Goal: Task Accomplishment & Management: Manage account settings

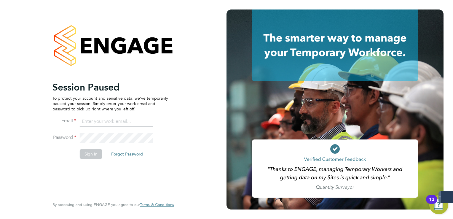
click at [97, 120] on input at bounding box center [116, 121] width 73 height 11
type input "[PERSON_NAME][EMAIL_ADDRESS][PERSON_NAME][DOMAIN_NAME]"
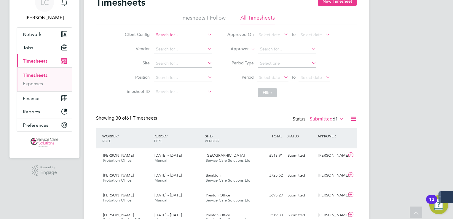
click at [164, 33] on input at bounding box center [183, 35] width 58 height 8
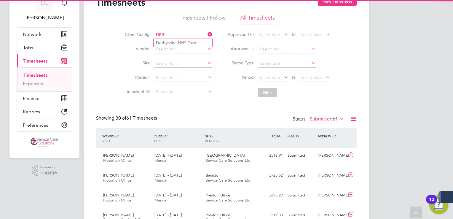
drag, startPoint x: 195, startPoint y: 40, endPoint x: 230, endPoint y: 53, distance: 37.9
click at [195, 40] on li "Der byshire NHS Trust" at bounding box center [183, 43] width 59 height 8
type input "Derbyshire NHS Trust"
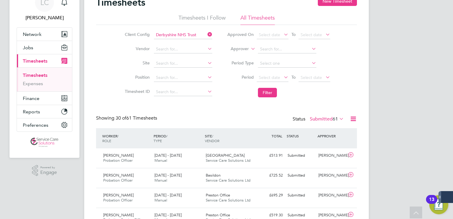
click at [267, 93] on button "Filter" at bounding box center [267, 92] width 19 height 9
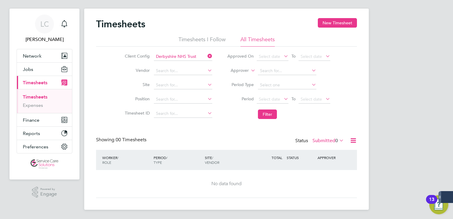
click at [326, 140] on label "Submitted 0" at bounding box center [328, 141] width 31 height 6
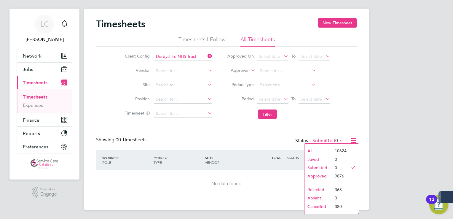
click at [328, 112] on li "Filter" at bounding box center [279, 113] width 118 height 15
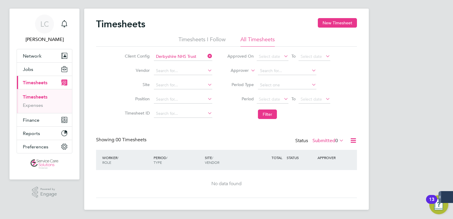
click at [327, 138] on label "Submitted 0" at bounding box center [328, 141] width 31 height 6
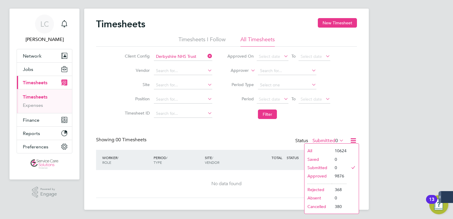
click at [321, 174] on li "Approved" at bounding box center [318, 176] width 27 height 8
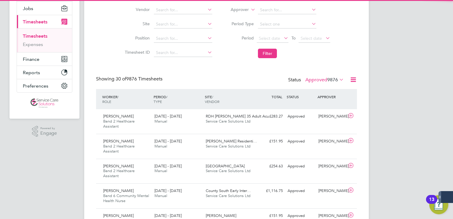
scroll to position [3, 3]
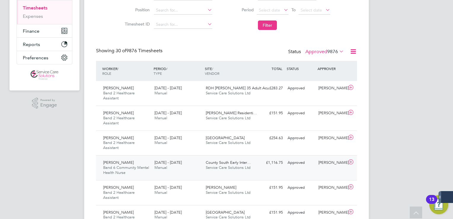
click at [211, 173] on div "Vanessa Tsirogianni Band 6 Community Mental Health Nurse 18 - 24 Aug 2025 18 - …" at bounding box center [226, 167] width 261 height 25
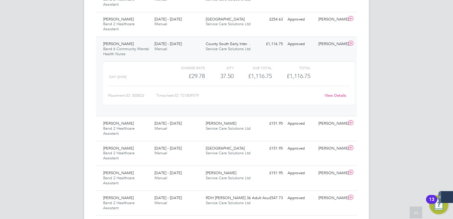
click at [332, 94] on link "View Details" at bounding box center [336, 95] width 22 height 5
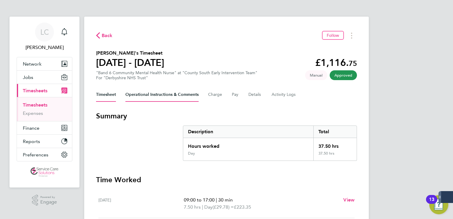
click at [154, 93] on Comments-tab "Operational Instructions & Comments" at bounding box center [161, 94] width 73 height 14
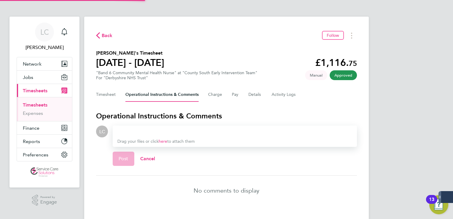
click at [167, 140] on link "here" at bounding box center [163, 141] width 9 height 5
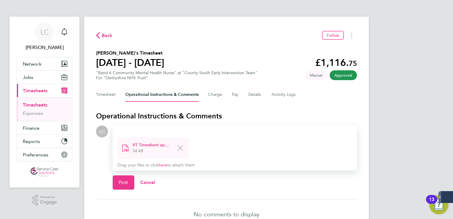
click at [149, 129] on div at bounding box center [234, 131] width 235 height 7
click at [150, 129] on div at bounding box center [234, 131] width 235 height 7
click at [124, 182] on span "Post" at bounding box center [124, 182] width 10 height 6
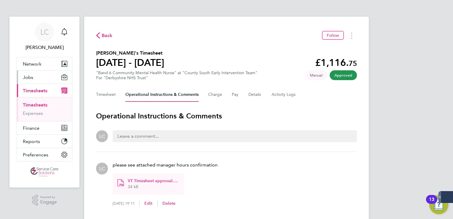
click at [24, 74] on span "Jobs" at bounding box center [28, 77] width 10 height 6
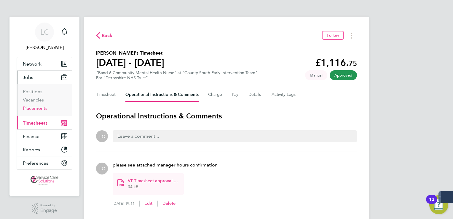
click at [35, 107] on link "Placements" at bounding box center [35, 108] width 25 height 6
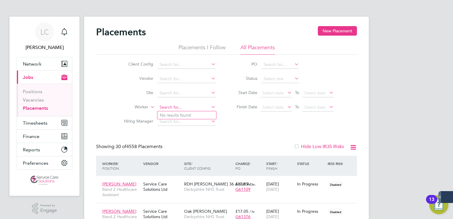
click at [167, 108] on input at bounding box center [186, 107] width 58 height 8
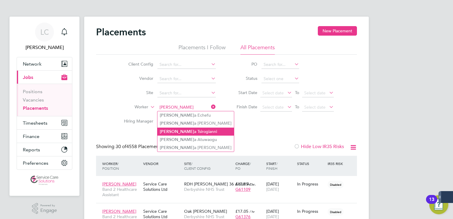
click at [190, 131] on li "Vaness a Tsirogianni" at bounding box center [195, 132] width 77 height 8
type input "Vanessa Tsirogianni"
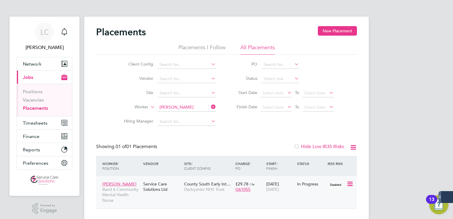
click at [187, 194] on div "County South Early Int… Derbyshire NHS Trust" at bounding box center [208, 186] width 51 height 17
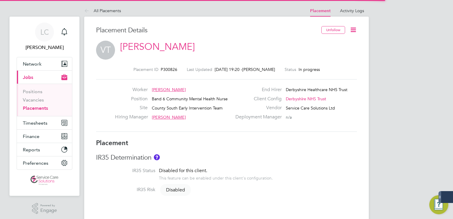
click at [353, 26] on icon at bounding box center [353, 29] width 7 height 7
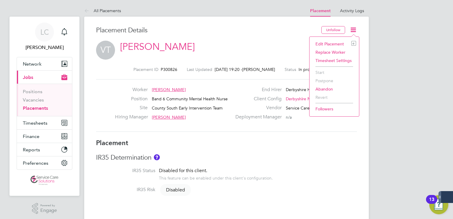
click at [328, 43] on li "Edit Placement e" at bounding box center [335, 44] width 44 height 8
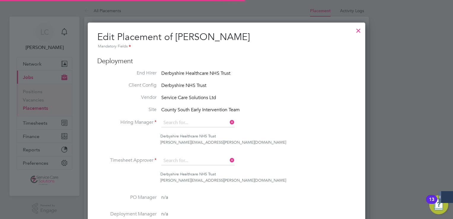
type input "[PERSON_NAME]"
type input "04 Aug 2025"
type input "31 Oct 2025"
type input "08:00"
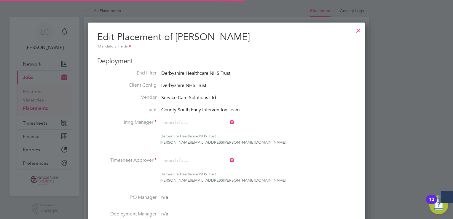
type input "18:00"
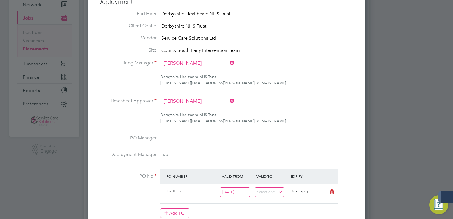
click at [229, 63] on icon at bounding box center [229, 63] width 0 height 8
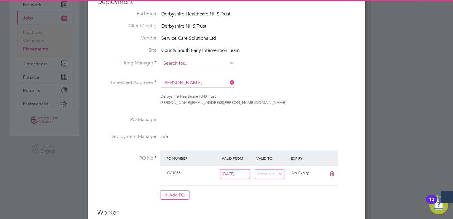
click at [198, 65] on input at bounding box center [197, 63] width 73 height 9
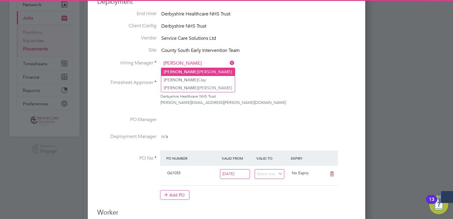
click at [191, 71] on li "Carole Murray" at bounding box center [198, 72] width 74 height 8
type input "Carole Murray"
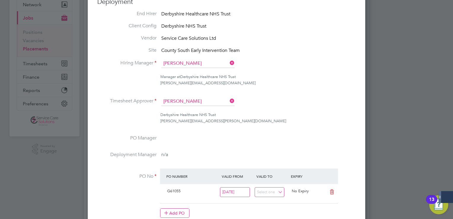
click at [229, 101] on icon at bounding box center [229, 101] width 0 height 8
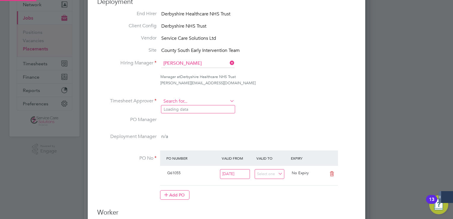
click at [189, 103] on input at bounding box center [197, 101] width 73 height 9
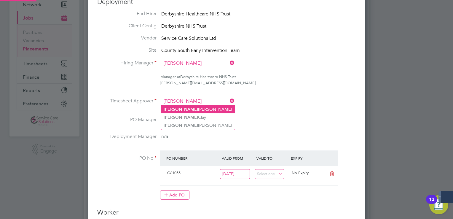
click at [186, 110] on li "Carole Murray" at bounding box center [198, 109] width 74 height 8
type input "Carole Murray"
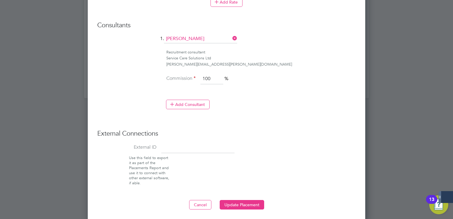
click at [246, 201] on button "Update Placement" at bounding box center [242, 204] width 44 height 9
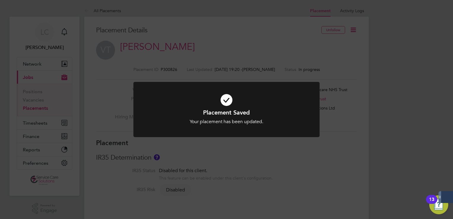
click at [256, 42] on div "Placement Saved Your placement has been updated. Cancel Okay" at bounding box center [226, 109] width 453 height 219
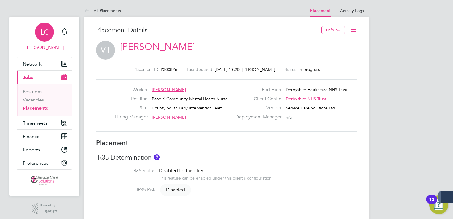
click at [45, 39] on div "LC" at bounding box center [44, 32] width 19 height 19
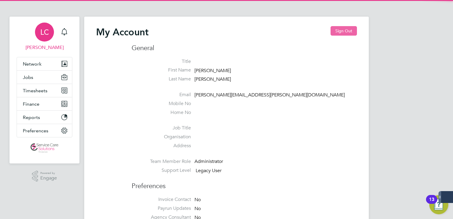
click at [333, 29] on button "Sign Out" at bounding box center [344, 30] width 26 height 9
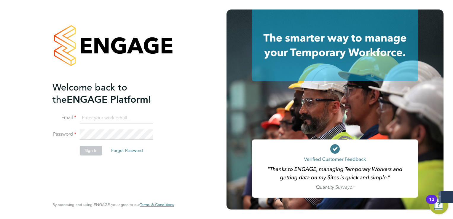
click at [92, 116] on input at bounding box center [116, 118] width 73 height 11
type input "derbynhsadmin1@servicecare.org.uk"
click at [88, 154] on button "Sign In" at bounding box center [91, 150] width 23 height 9
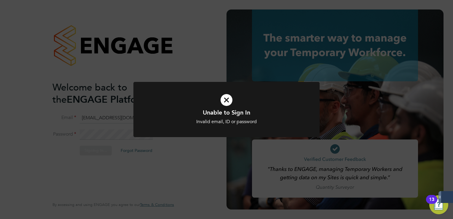
click at [190, 68] on div "Unable to Sign In Invalid email, ID or password Cancel Okay" at bounding box center [226, 109] width 453 height 219
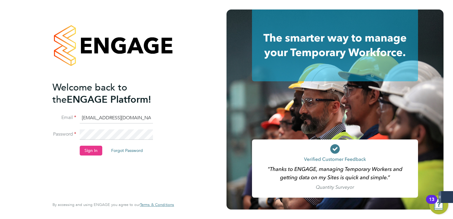
click at [35, 133] on div "Welcome back to the ENGAGE Platform! Email derbynhsadmin1@servicecare.org.uk Pa…" at bounding box center [113, 109] width 227 height 219
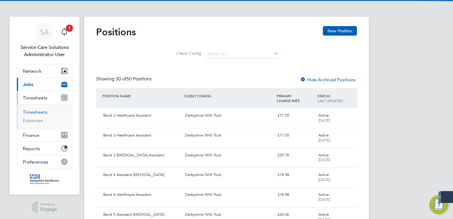
click at [38, 112] on link "Timesheets" at bounding box center [35, 112] width 25 height 6
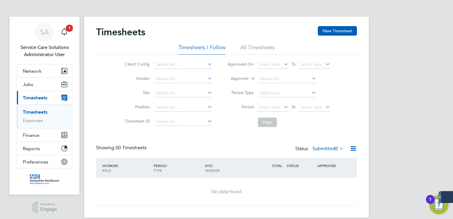
click at [265, 45] on li "All Timesheets" at bounding box center [257, 49] width 34 height 11
click at [28, 66] on button "Network" at bounding box center [44, 70] width 55 height 13
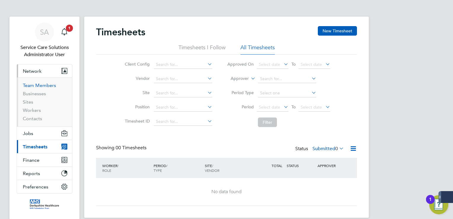
click at [38, 86] on link "Team Members" at bounding box center [39, 85] width 33 height 6
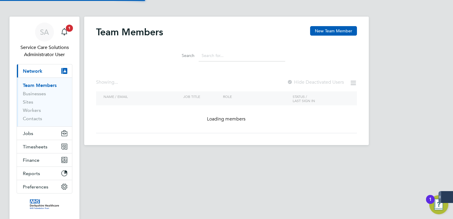
click at [222, 56] on input at bounding box center [242, 56] width 87 height 12
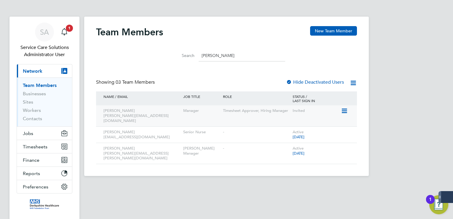
click at [343, 111] on icon at bounding box center [344, 110] width 6 height 7
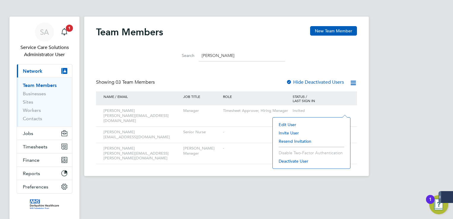
click at [297, 138] on li "Resend Invitation" at bounding box center [311, 141] width 71 height 8
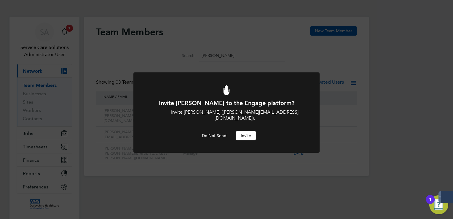
click at [242, 131] on button "Invite" at bounding box center [246, 135] width 20 height 9
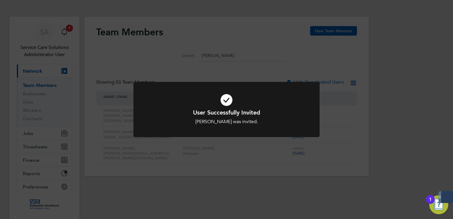
click at [270, 80] on div "User Successfully Invited [PERSON_NAME] was invited. Cancel Okay" at bounding box center [226, 109] width 453 height 219
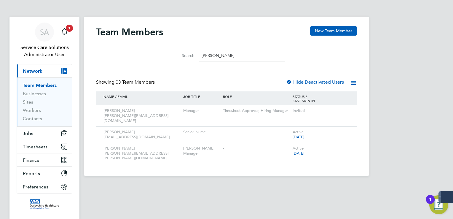
drag, startPoint x: 218, startPoint y: 56, endPoint x: 183, endPoint y: 55, distance: 34.7
click at [183, 55] on div "Search carole" at bounding box center [226, 56] width 117 height 12
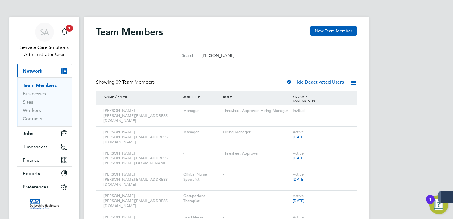
click at [216, 59] on input "sara" at bounding box center [242, 56] width 87 height 12
drag, startPoint x: 202, startPoint y: 53, endPoint x: 185, endPoint y: 56, distance: 17.1
click at [185, 56] on div "Search sara" at bounding box center [226, 56] width 117 height 12
click at [223, 53] on input "sa" at bounding box center [242, 56] width 87 height 12
click at [37, 83] on link "Team Members" at bounding box center [40, 85] width 34 height 6
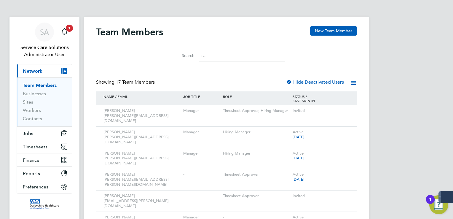
click at [209, 57] on input "sa" at bounding box center [242, 56] width 87 height 12
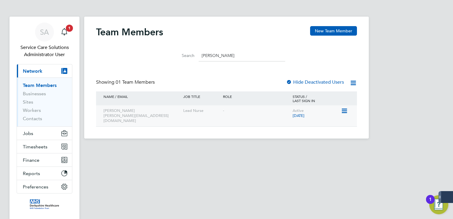
type input "sara johnson"
click at [244, 116] on div "-" at bounding box center [257, 110] width 70 height 11
click at [345, 111] on icon at bounding box center [344, 110] width 6 height 7
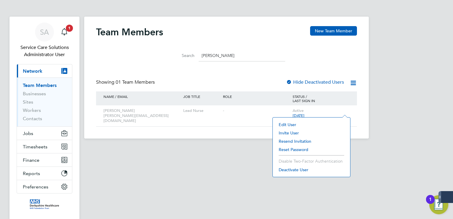
click at [301, 140] on li "Resend Invitation" at bounding box center [311, 141] width 71 height 8
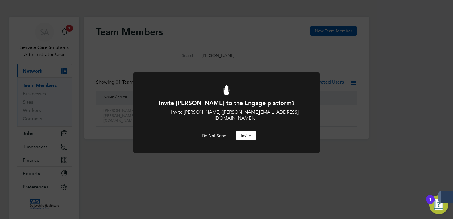
click at [247, 131] on button "Invite" at bounding box center [246, 135] width 20 height 9
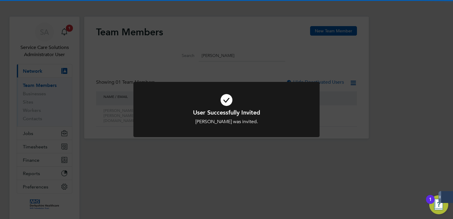
click at [235, 156] on div "User Successfully Invited Sara Johnson was invited. Cancel Okay" at bounding box center [226, 109] width 453 height 219
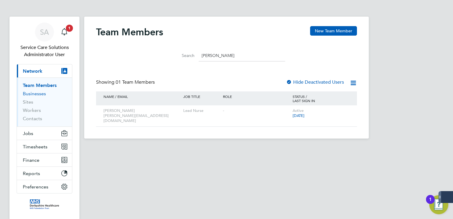
click at [39, 93] on link "Businesses" at bounding box center [34, 94] width 23 height 6
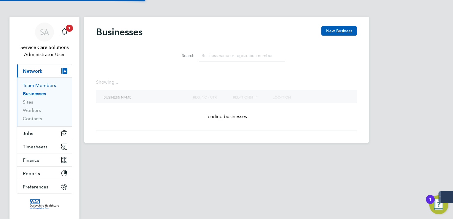
click at [38, 85] on link "Team Members" at bounding box center [39, 85] width 33 height 6
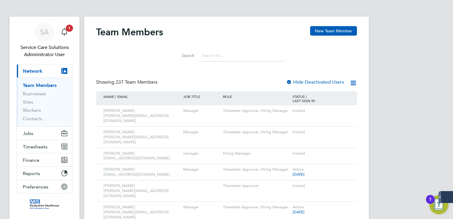
click at [211, 55] on input at bounding box center [242, 56] width 87 height 12
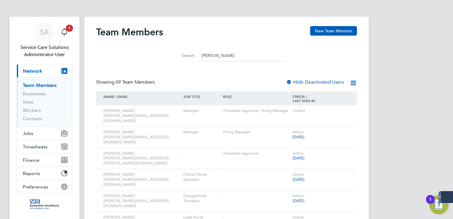
type input "sara johnson"
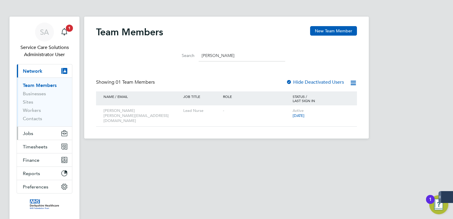
click at [33, 134] on span "Jobs" at bounding box center [28, 133] width 10 height 6
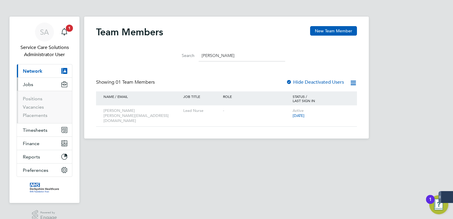
click at [34, 118] on ul "Positions Vacancies Placements" at bounding box center [44, 107] width 55 height 32
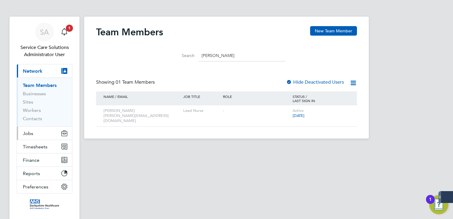
click at [35, 130] on button "Jobs" at bounding box center [44, 133] width 55 height 13
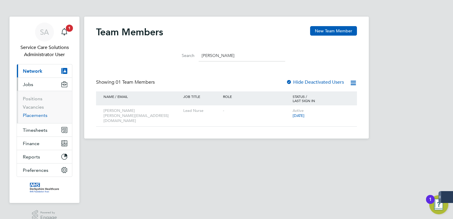
click at [40, 114] on link "Placements" at bounding box center [35, 115] width 25 height 6
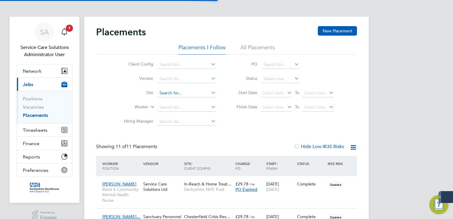
click at [171, 93] on input at bounding box center [186, 93] width 58 height 8
click at [179, 102] on li "Wren Ward" at bounding box center [193, 101] width 73 height 8
type input "[PERSON_NAME]"
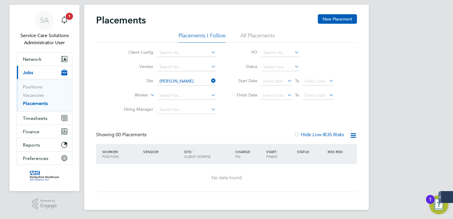
click at [262, 35] on li "All Placements" at bounding box center [257, 37] width 34 height 11
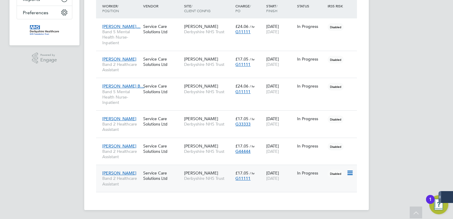
click at [214, 183] on div "Wren Ward Derbyshire NHS Trust" at bounding box center [208, 175] width 51 height 17
